Goal: Task Accomplishment & Management: Manage account settings

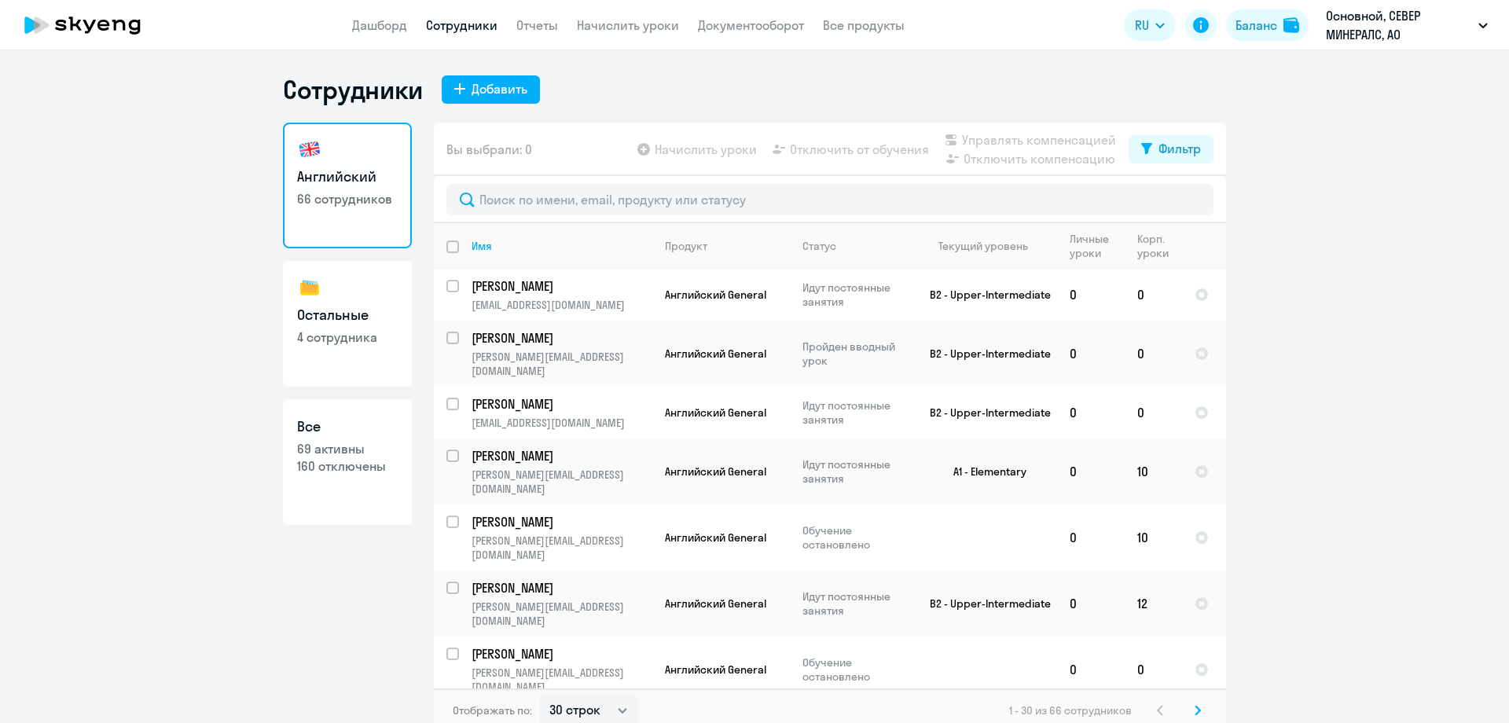
select select "30"
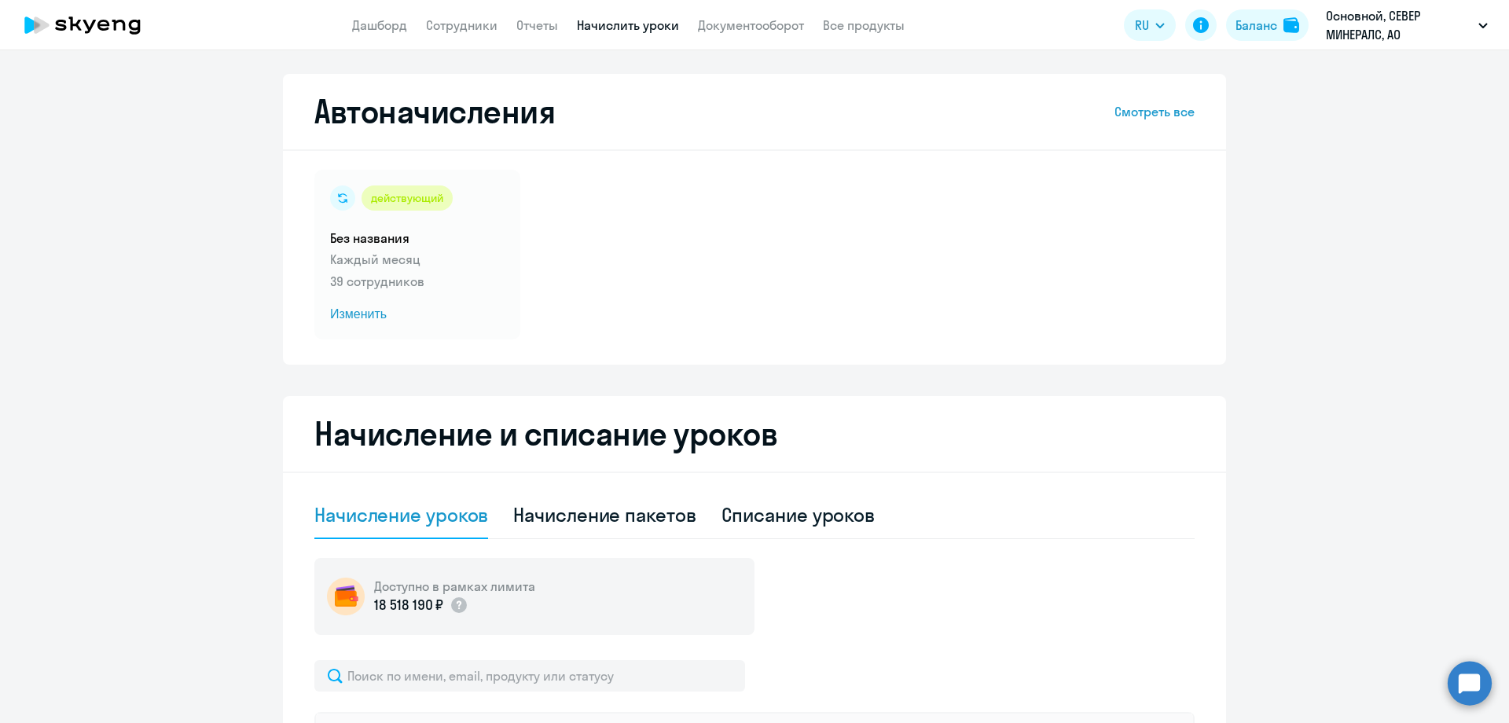
select select "10"
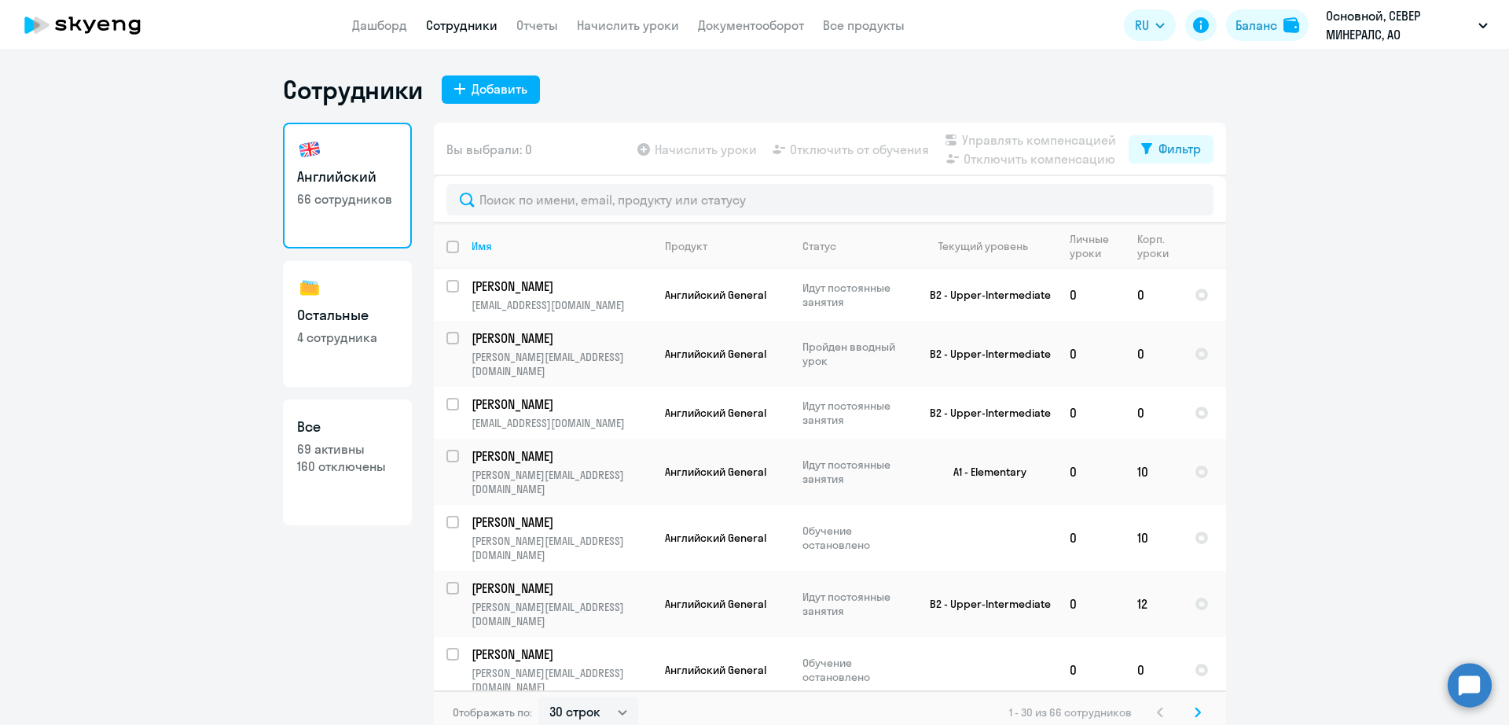
select select "30"
